Goal: Find specific page/section: Find specific page/section

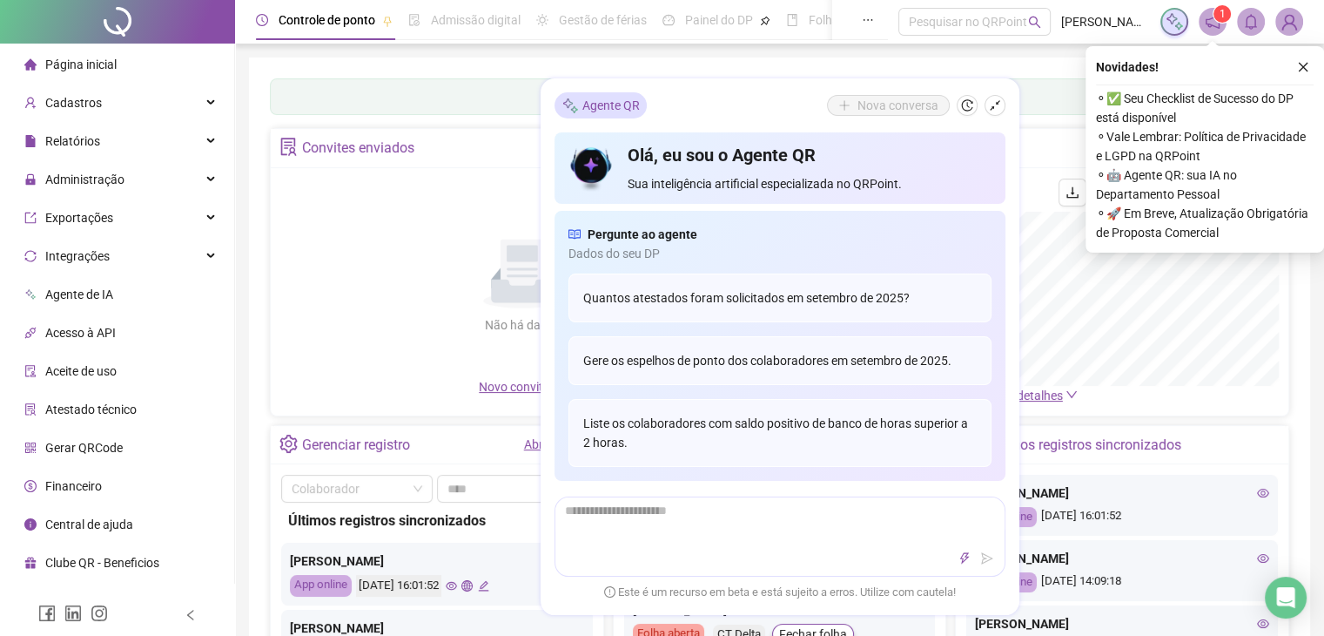
drag, startPoint x: 1303, startPoint y: 60, endPoint x: 1273, endPoint y: 74, distance: 33.5
click at [1302, 62] on button "button" at bounding box center [1303, 67] width 21 height 21
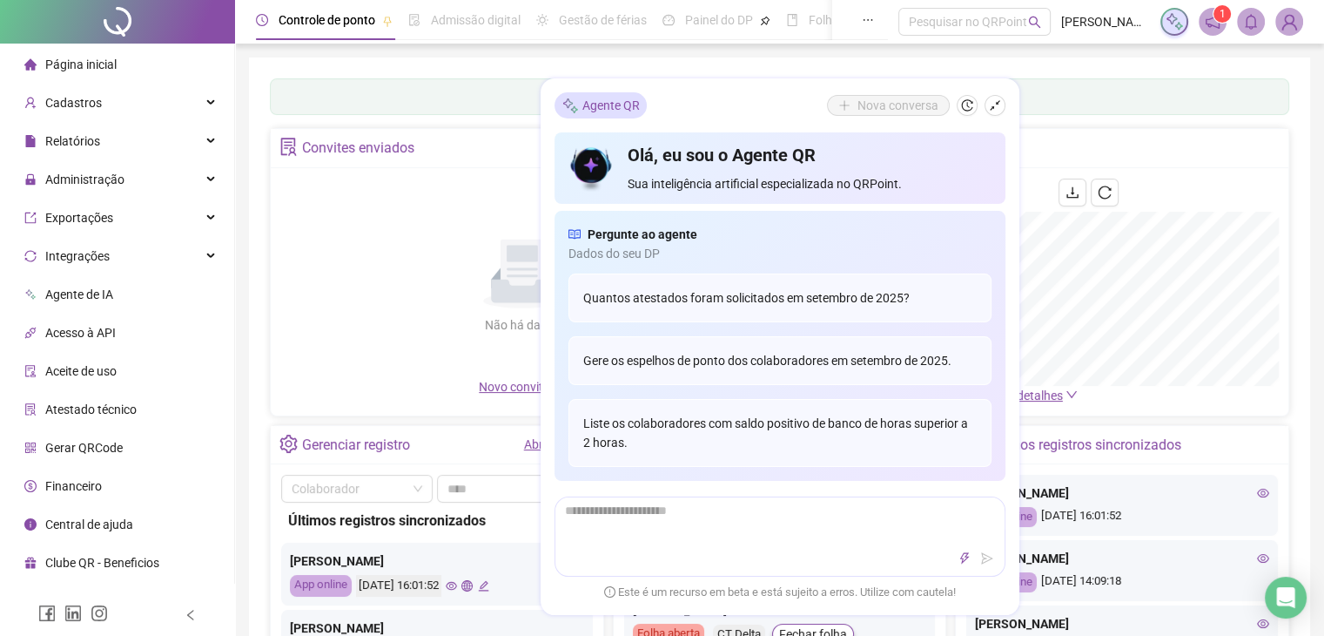
click at [993, 100] on icon "shrink" at bounding box center [995, 105] width 12 height 12
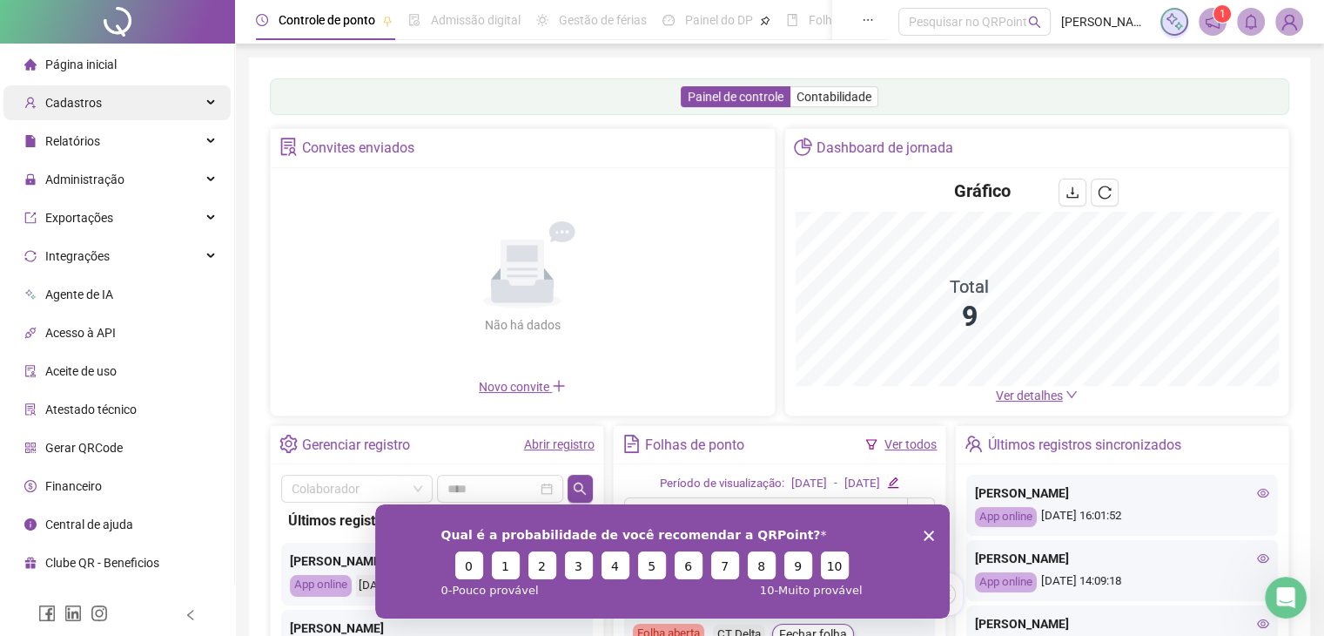
click at [143, 101] on div "Cadastros" at bounding box center [116, 102] width 227 height 35
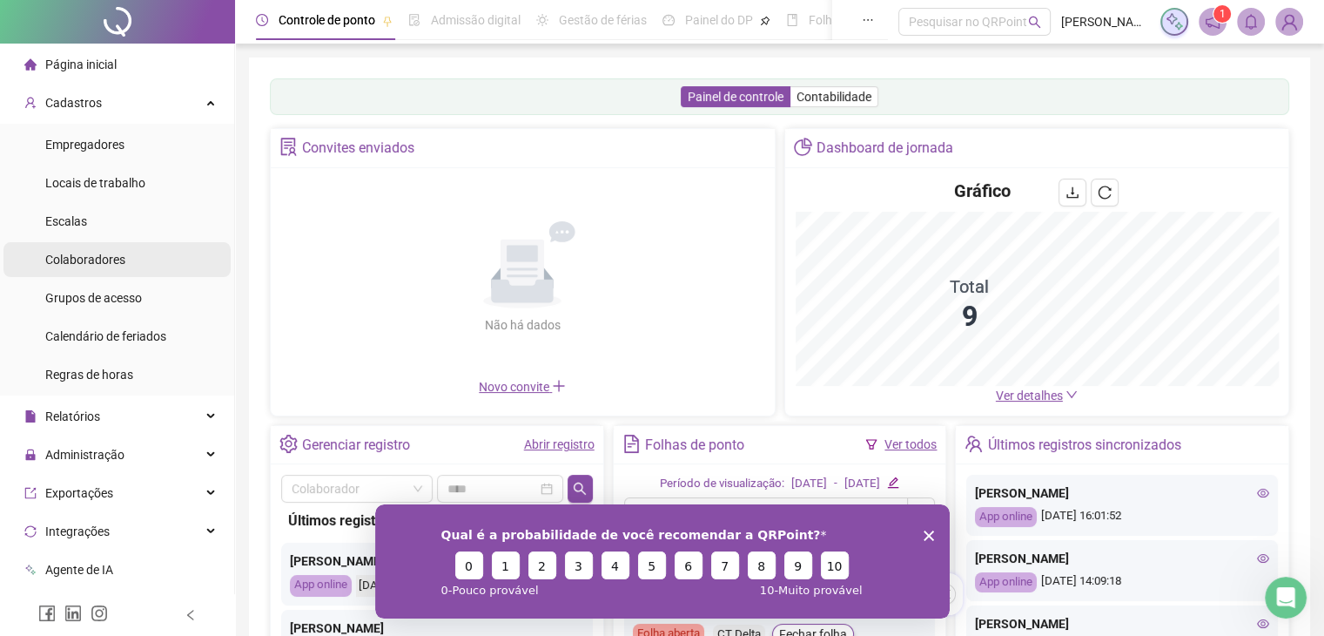
click at [125, 273] on li "Colaboradores" at bounding box center [116, 259] width 227 height 35
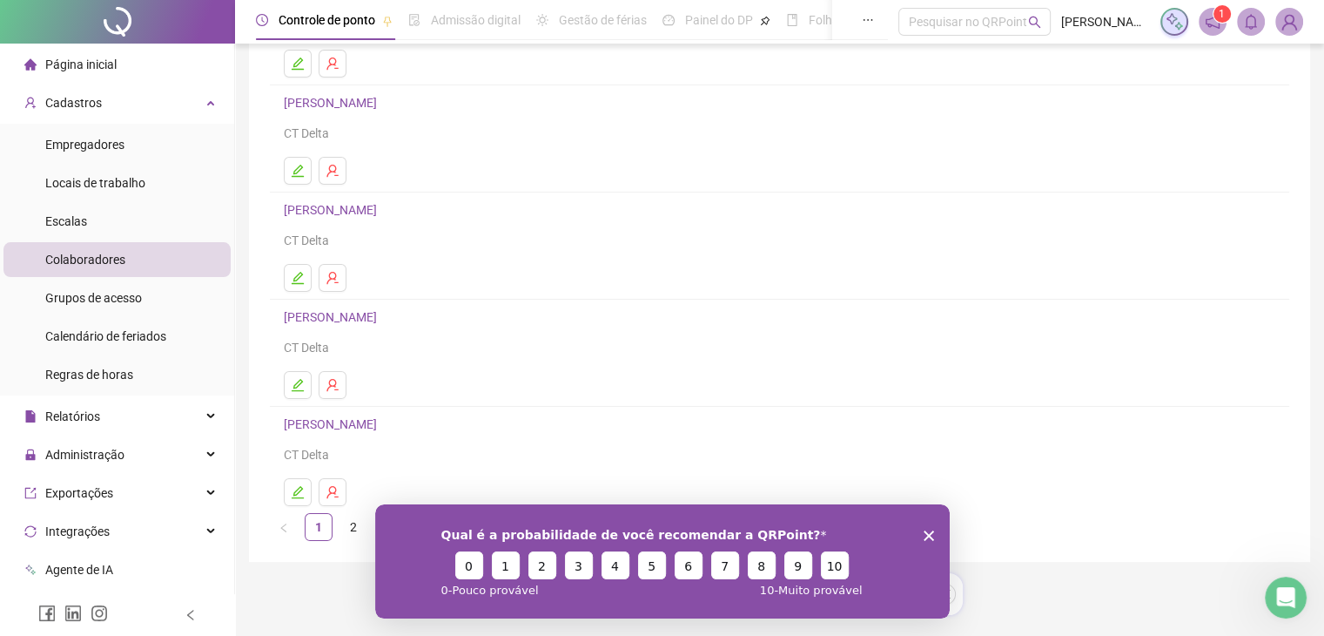
scroll to position [247, 0]
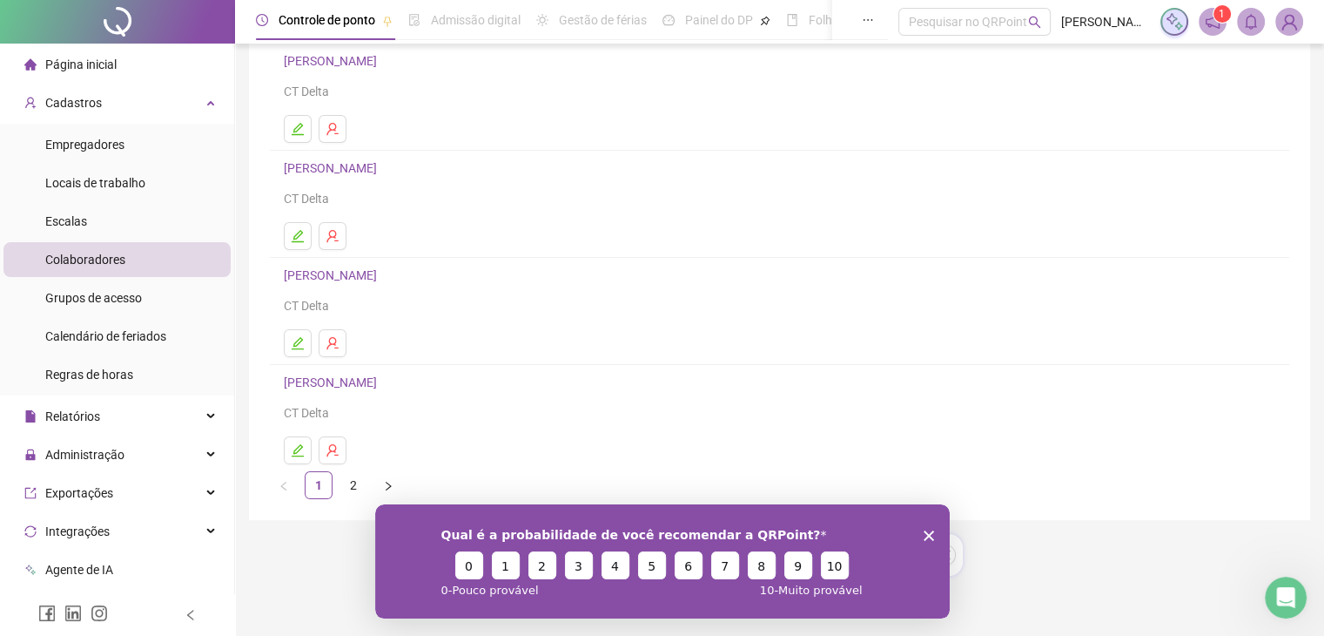
click at [353, 481] on link "2" at bounding box center [353, 485] width 26 height 26
click at [364, 165] on link "ISABELA CRISTINA LANA" at bounding box center [333, 168] width 98 height 14
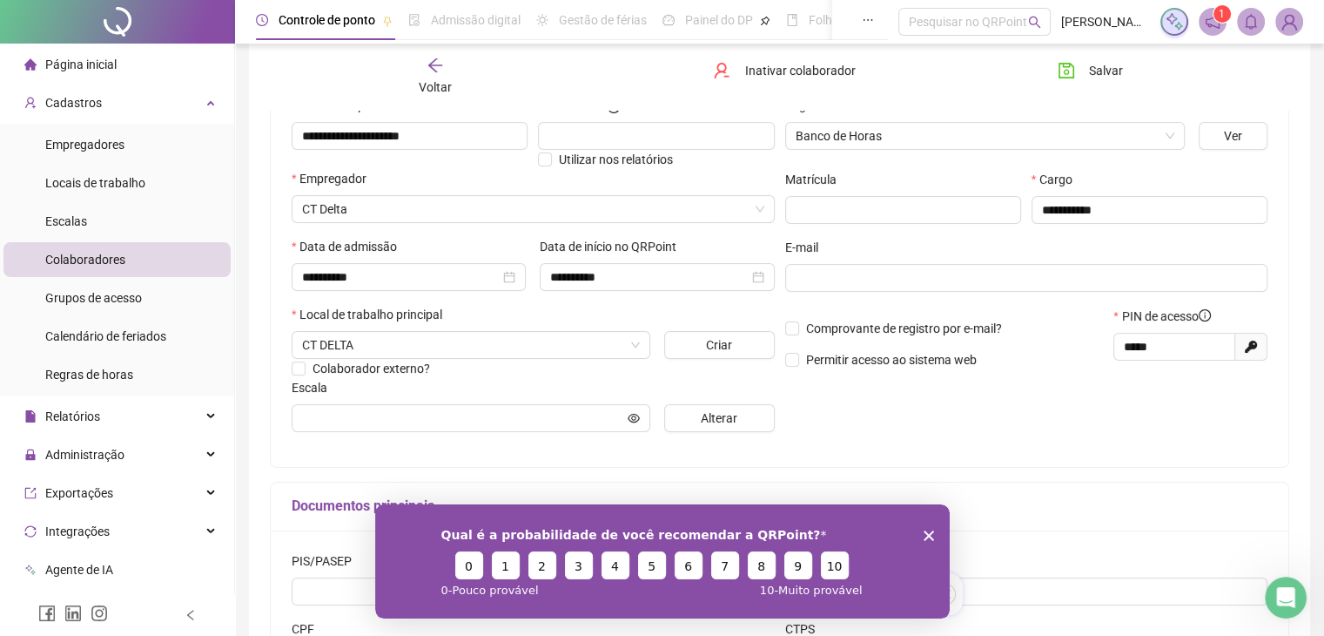
scroll to position [237, 0]
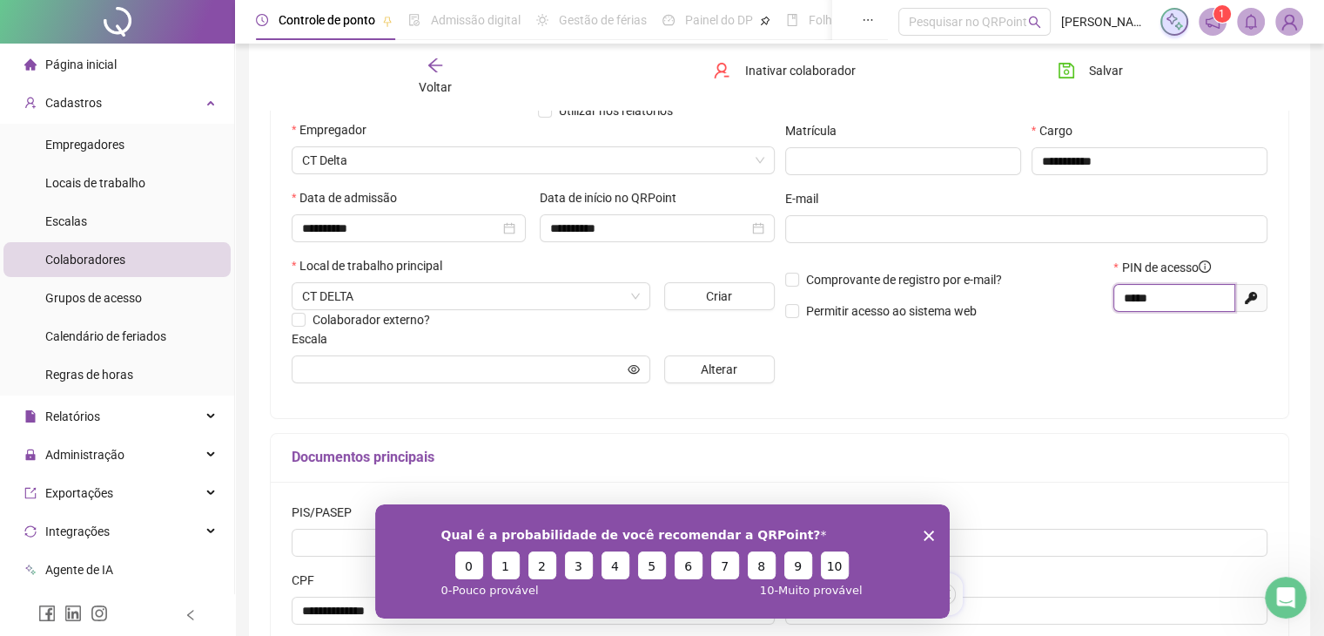
drag, startPoint x: 1182, startPoint y: 299, endPoint x: 1076, endPoint y: 294, distance: 106.3
click at [1076, 294] on div "Comprovante de registro por e-mail? Permitir acesso ao sistema web PIN de acess…" at bounding box center [1027, 295] width 494 height 75
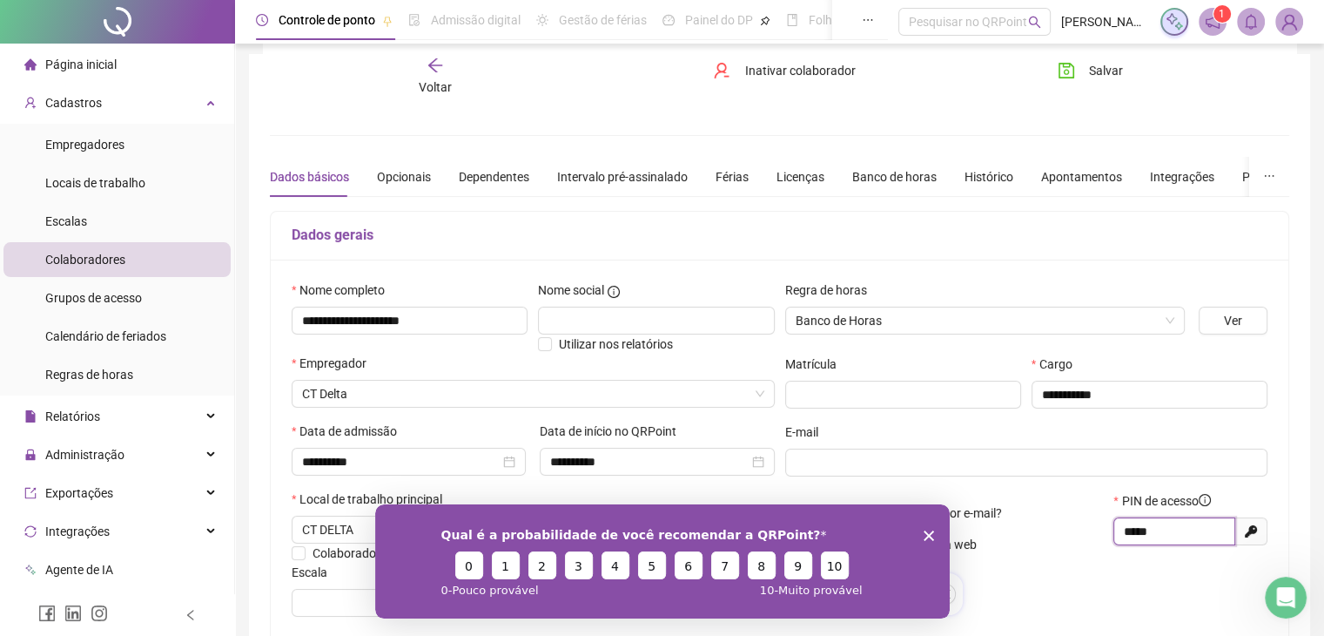
scroll to position [0, 0]
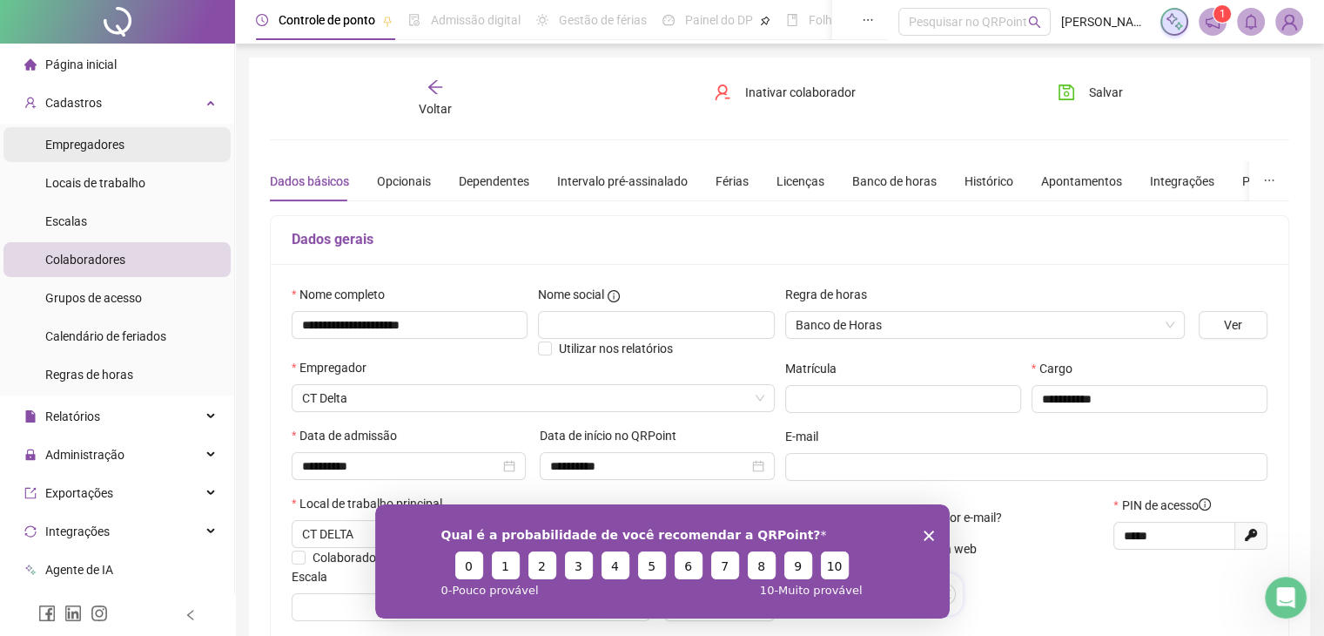
click at [105, 152] on div "Empregadores" at bounding box center [84, 144] width 79 height 35
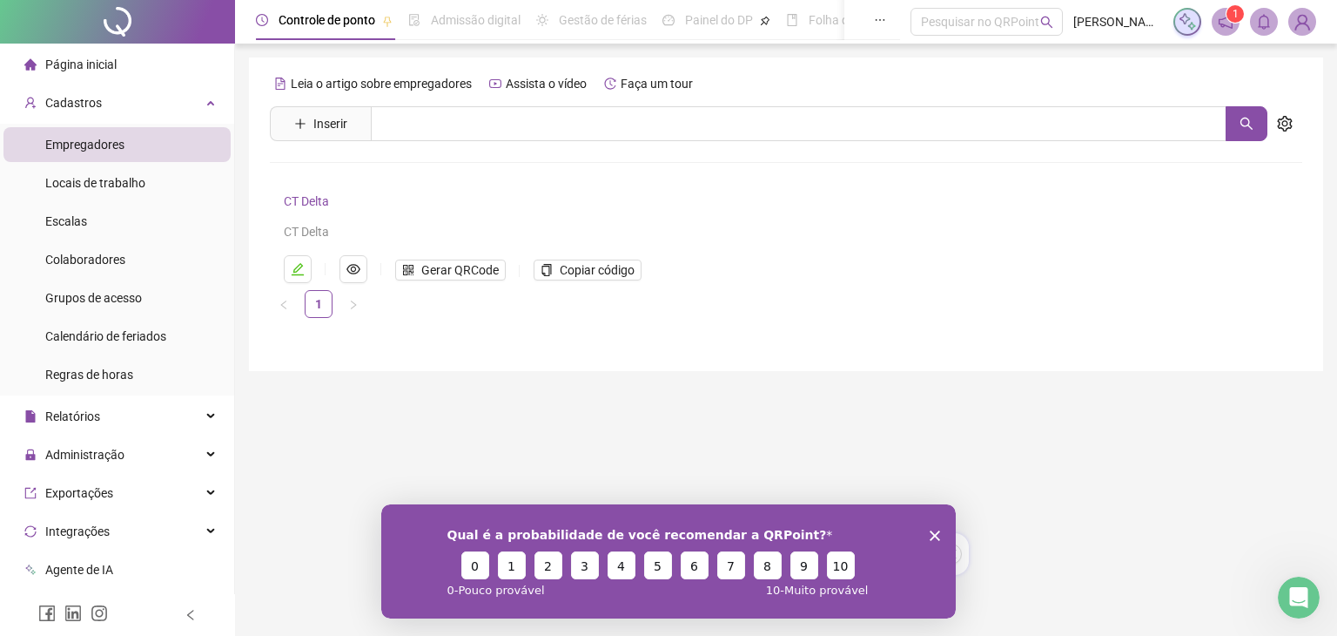
click at [299, 197] on link "CT Delta" at bounding box center [306, 201] width 45 height 14
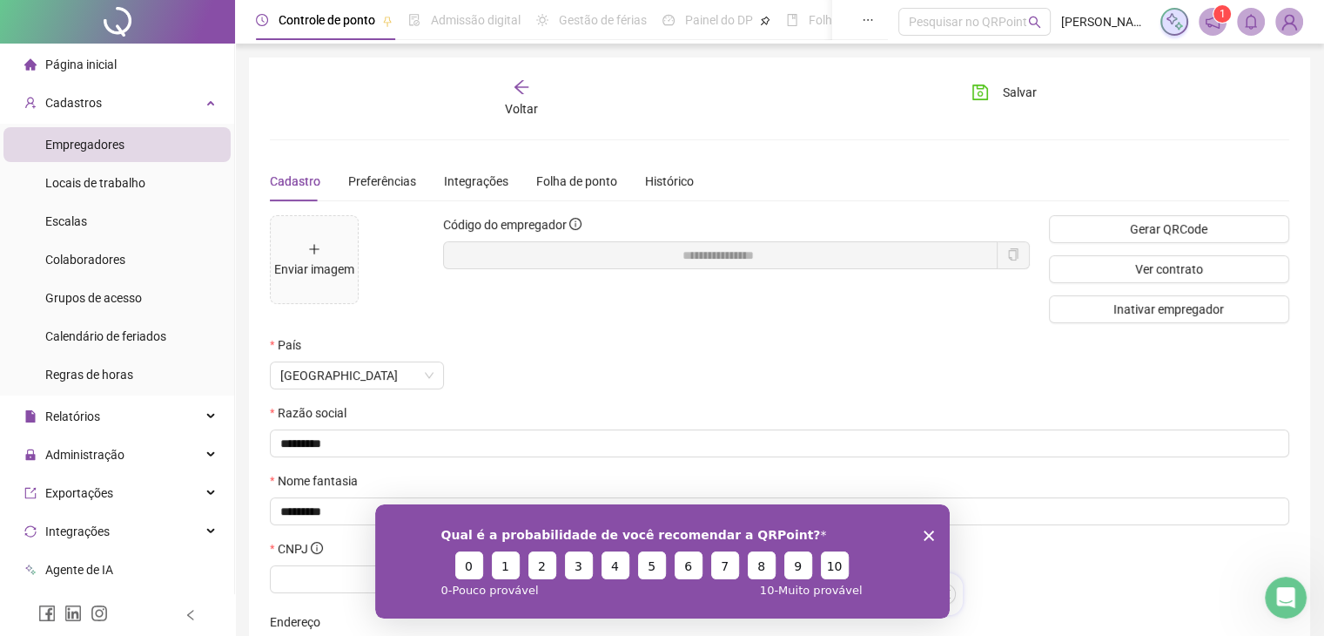
click at [1013, 253] on icon "copy" at bounding box center [1013, 254] width 12 height 12
